Goal: Information Seeking & Learning: Learn about a topic

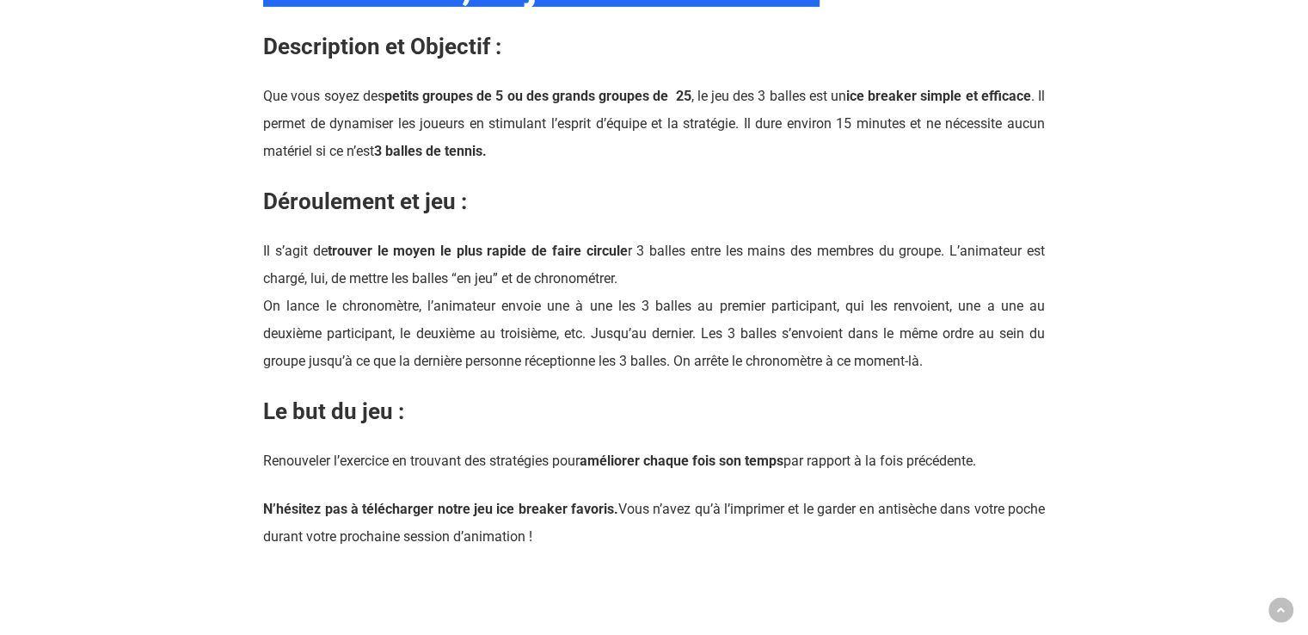
scroll to position [2060, 0]
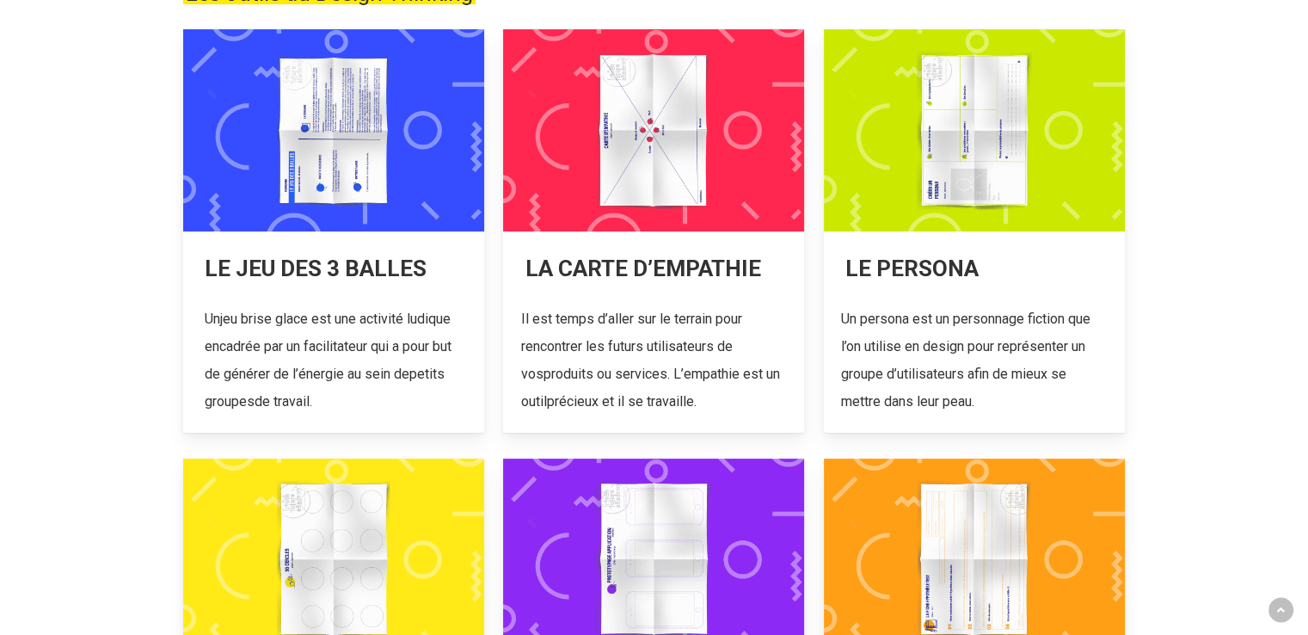
scroll to position [354, 0]
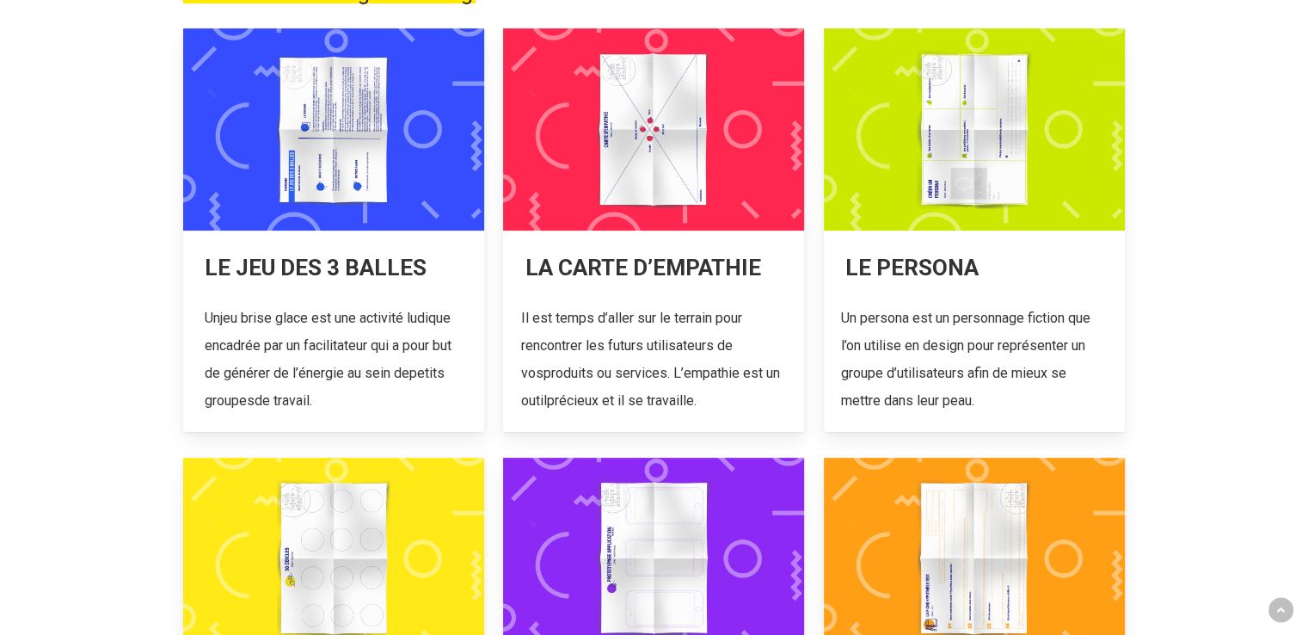
click at [388, 180] on link at bounding box center [333, 229] width 301 height 403
